Goal: Navigation & Orientation: Find specific page/section

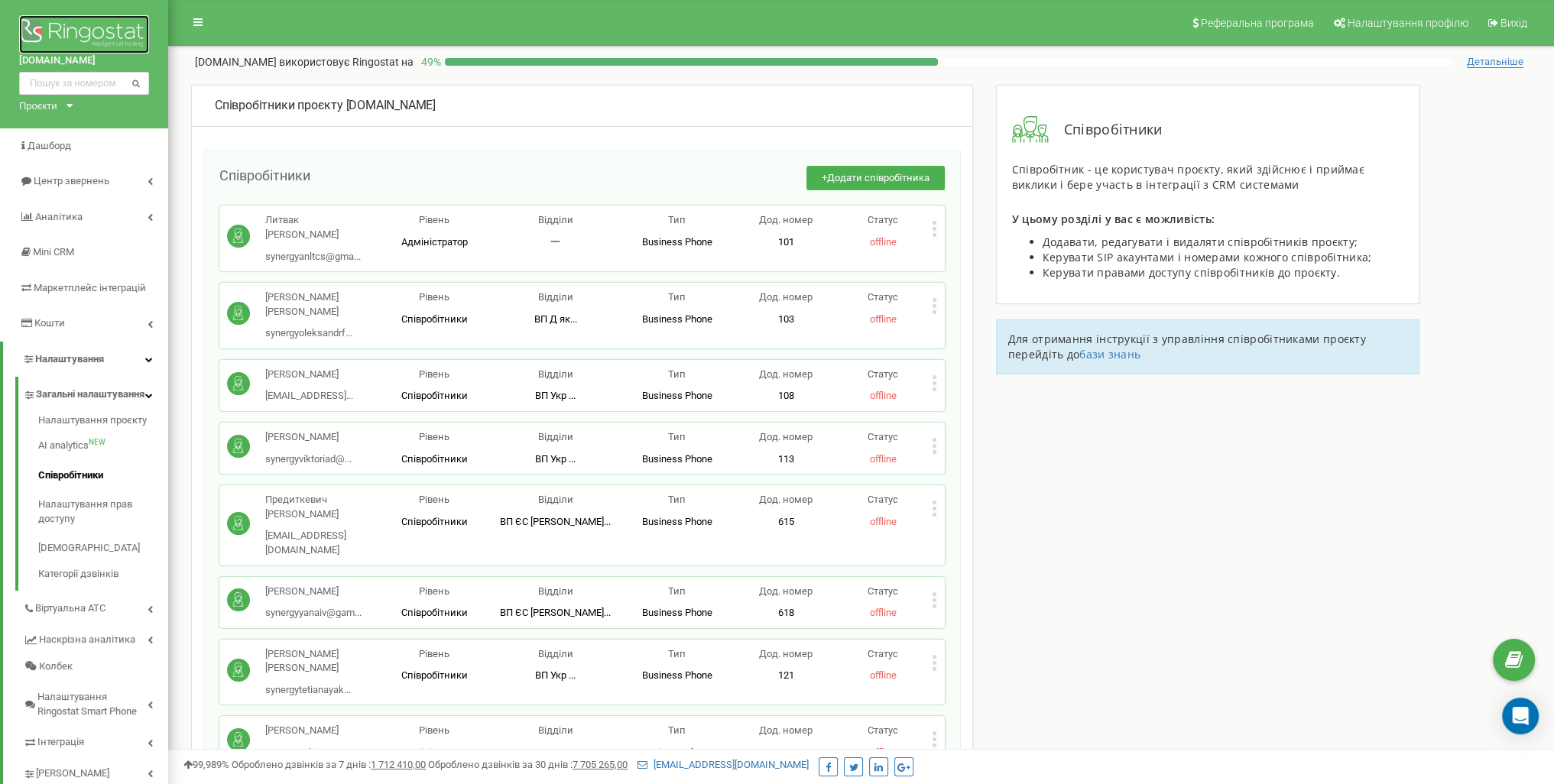
click at [88, 15] on img at bounding box center [84, 34] width 130 height 38
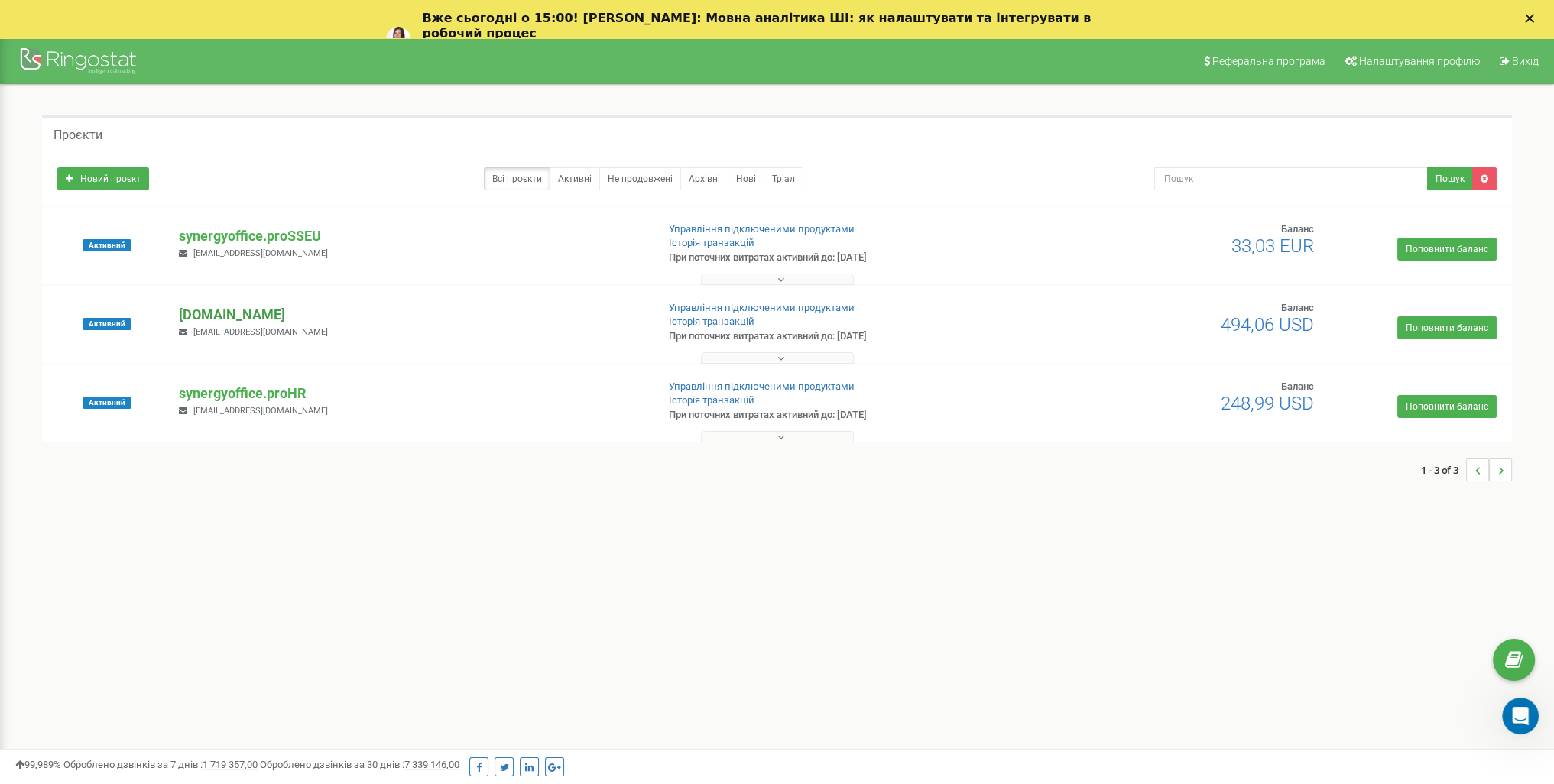
click at [315, 321] on p "[DOMAIN_NAME]" at bounding box center [411, 315] width 464 height 20
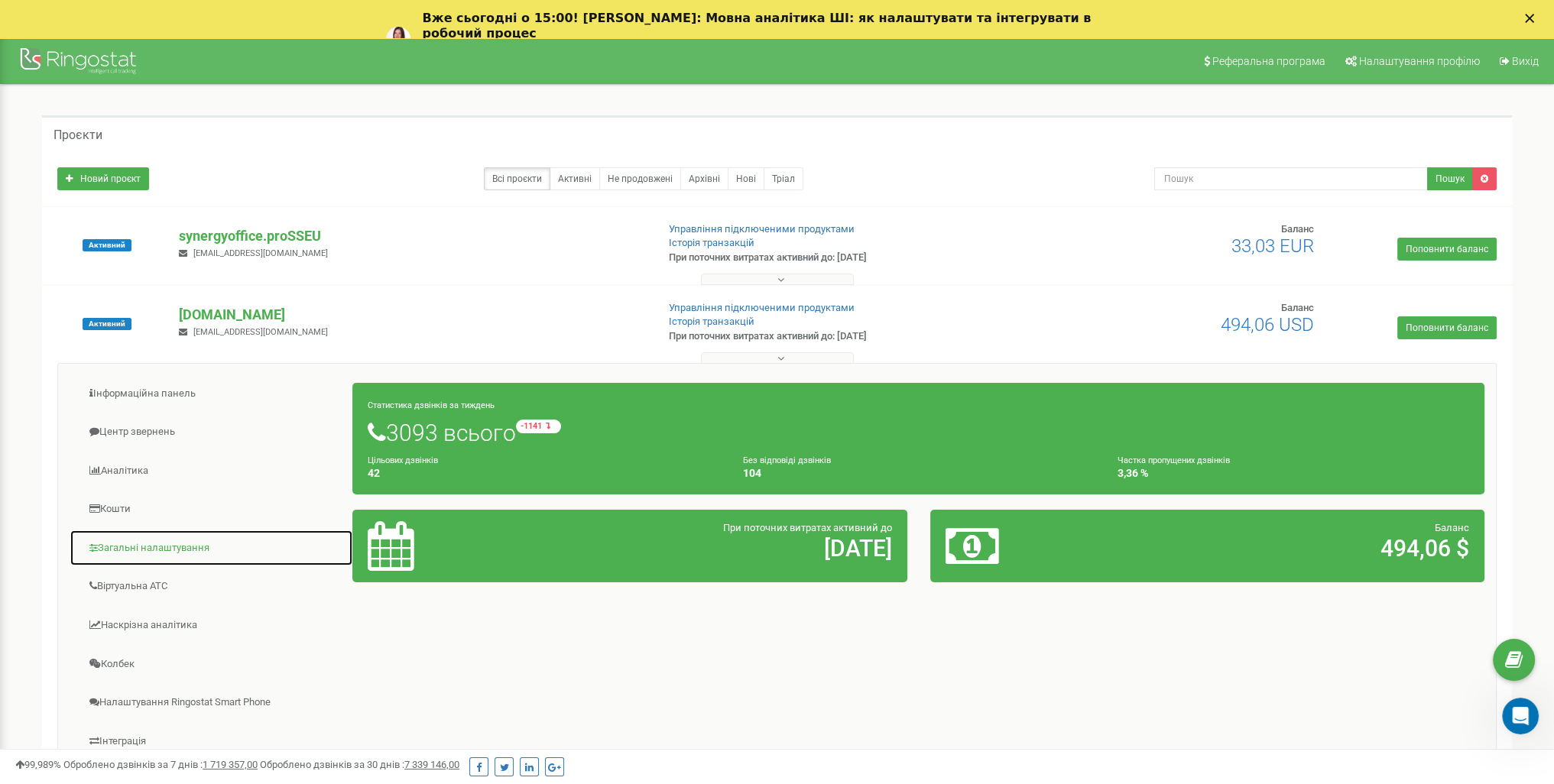
click at [184, 543] on link "Загальні налаштування" at bounding box center [211, 548] width 284 height 37
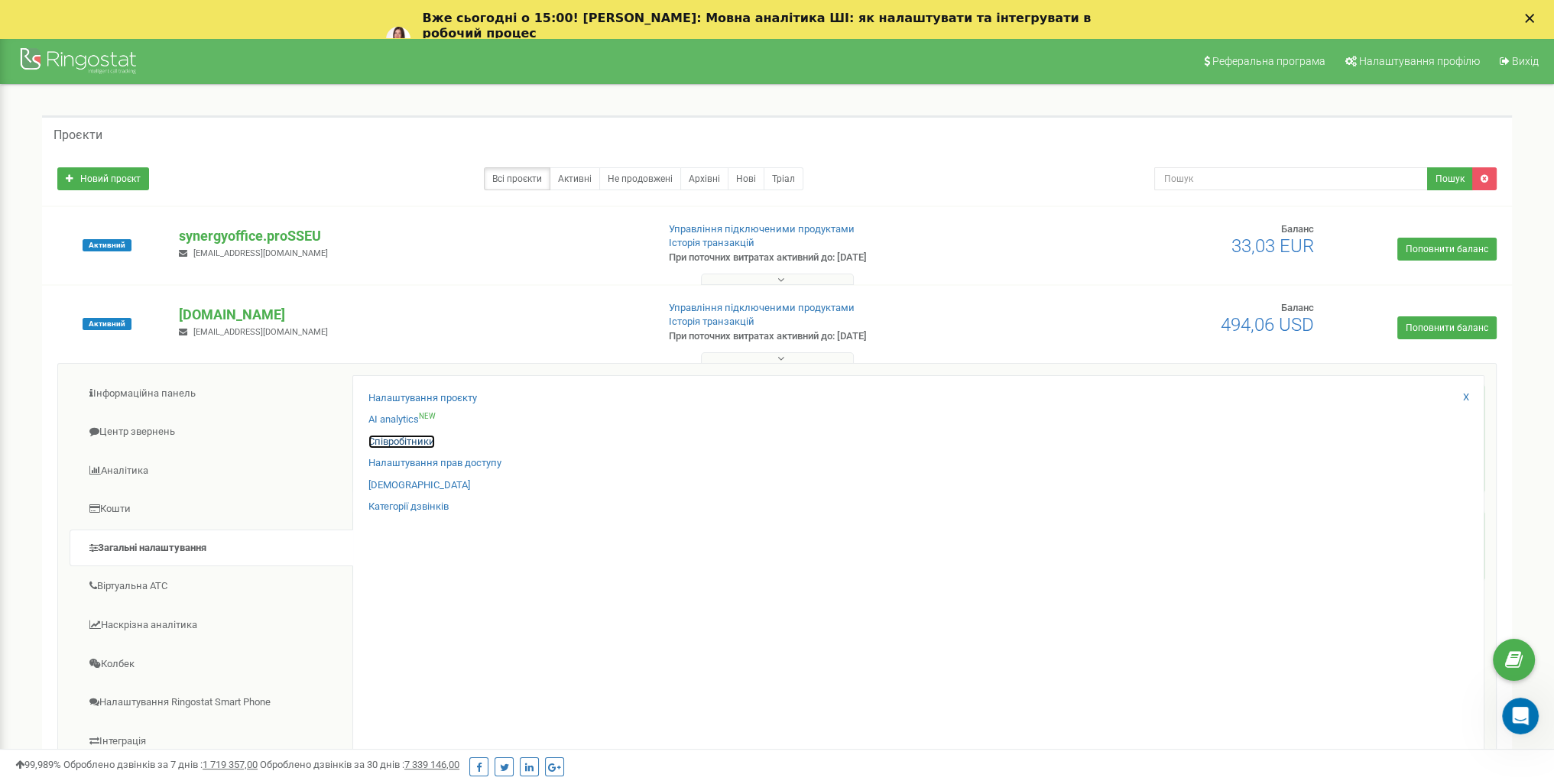
click at [397, 441] on link "Співробітники" at bounding box center [402, 441] width 67 height 14
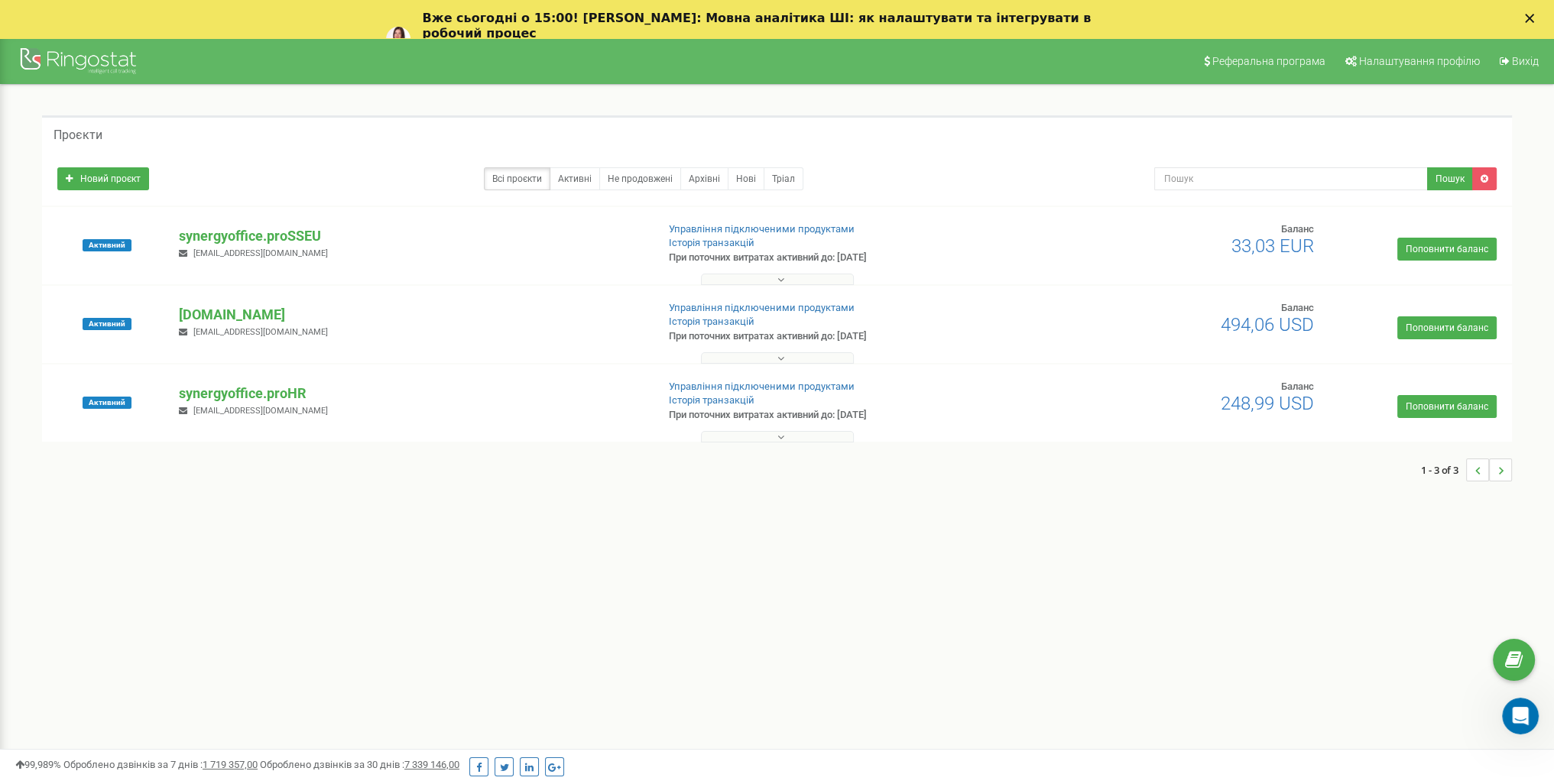
click at [271, 276] on div at bounding box center [777, 276] width 1463 height 15
click at [274, 309] on p "[DOMAIN_NAME]" at bounding box center [411, 315] width 464 height 20
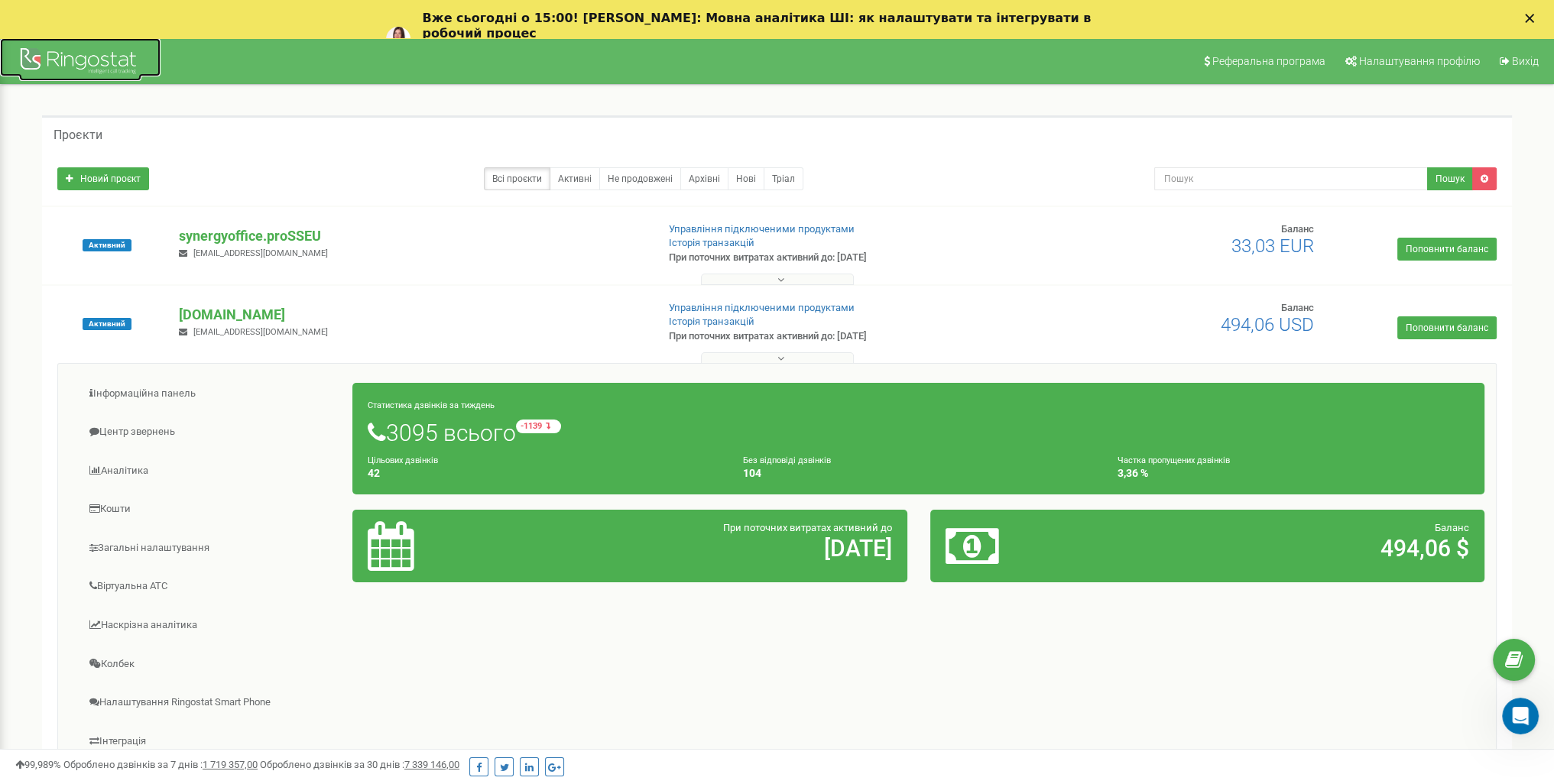
click at [107, 64] on div at bounding box center [80, 63] width 123 height 37
